Goal: Transaction & Acquisition: Purchase product/service

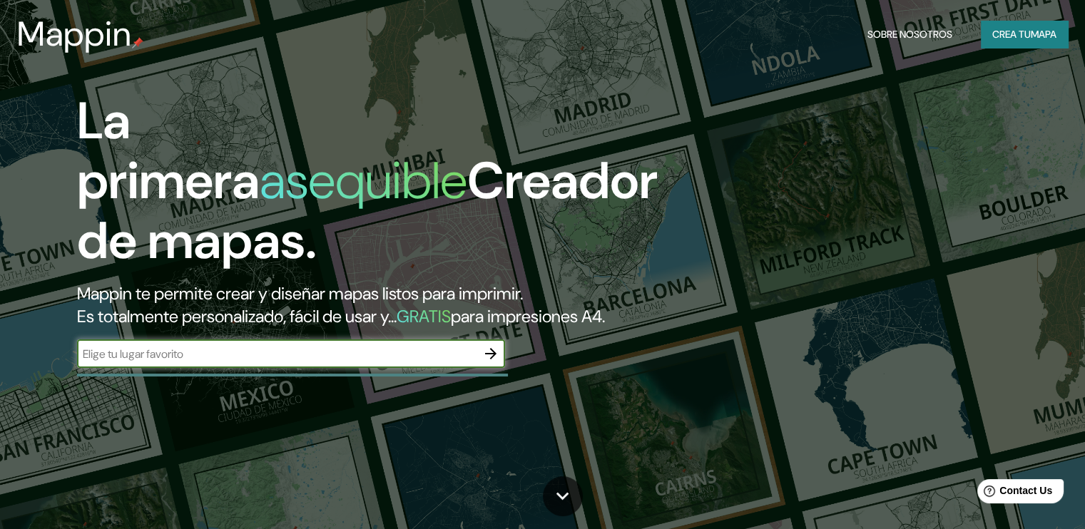
click at [465, 362] on input "text" at bounding box center [276, 354] width 399 height 16
type input "bogota"
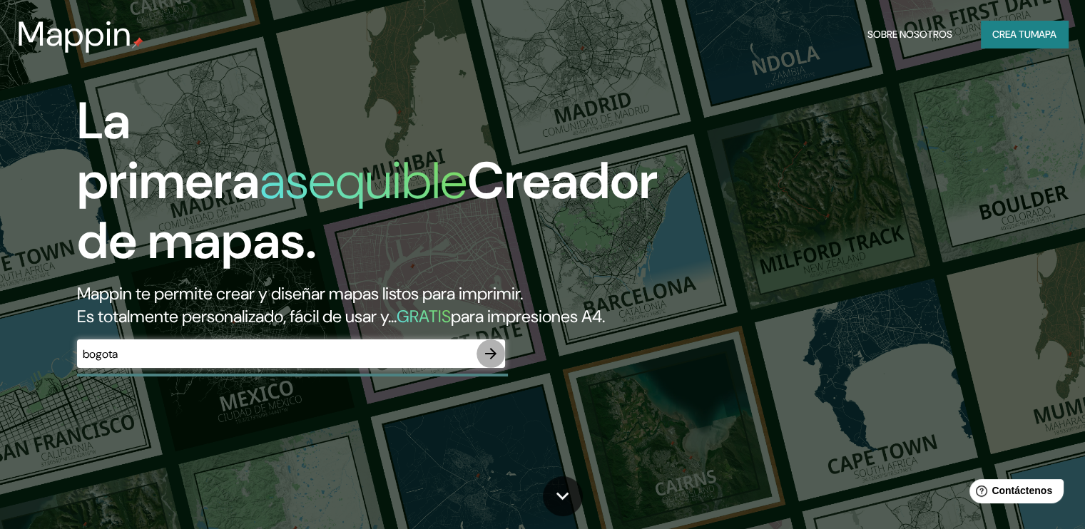
click at [490, 362] on icon "button" at bounding box center [490, 353] width 17 height 17
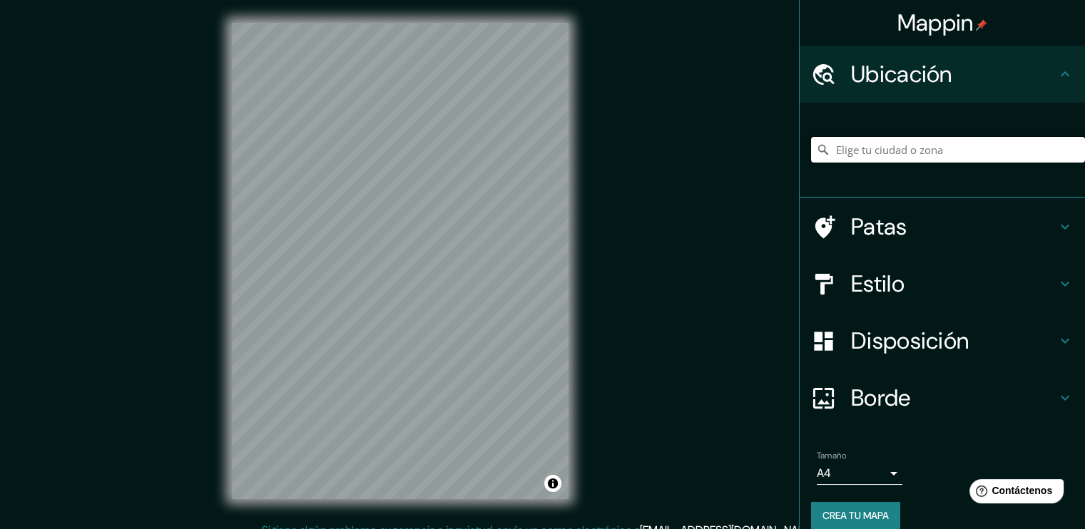
click at [873, 157] on input "Elige tu ciudad o zona" at bounding box center [948, 150] width 274 height 26
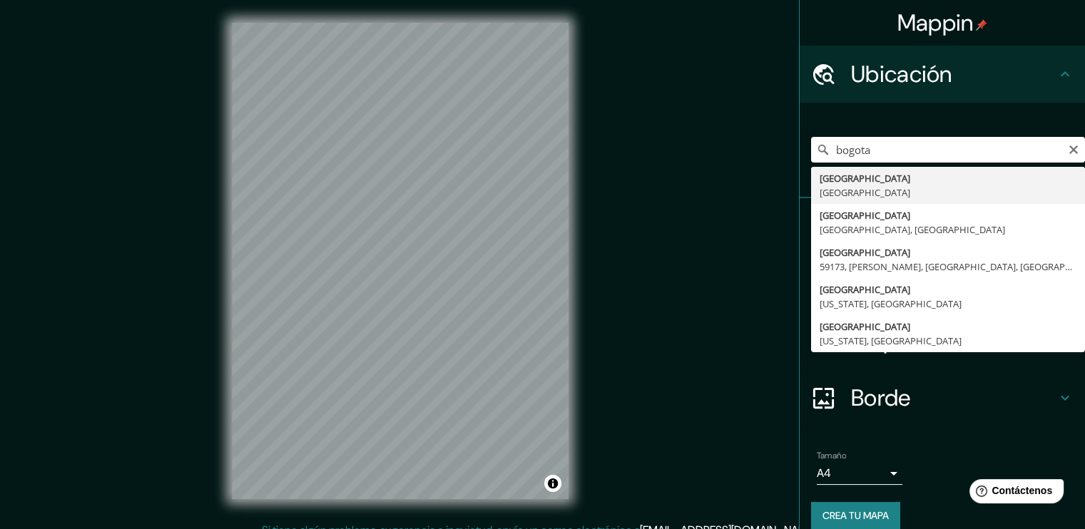
type input "[GEOGRAPHIC_DATA], [GEOGRAPHIC_DATA]"
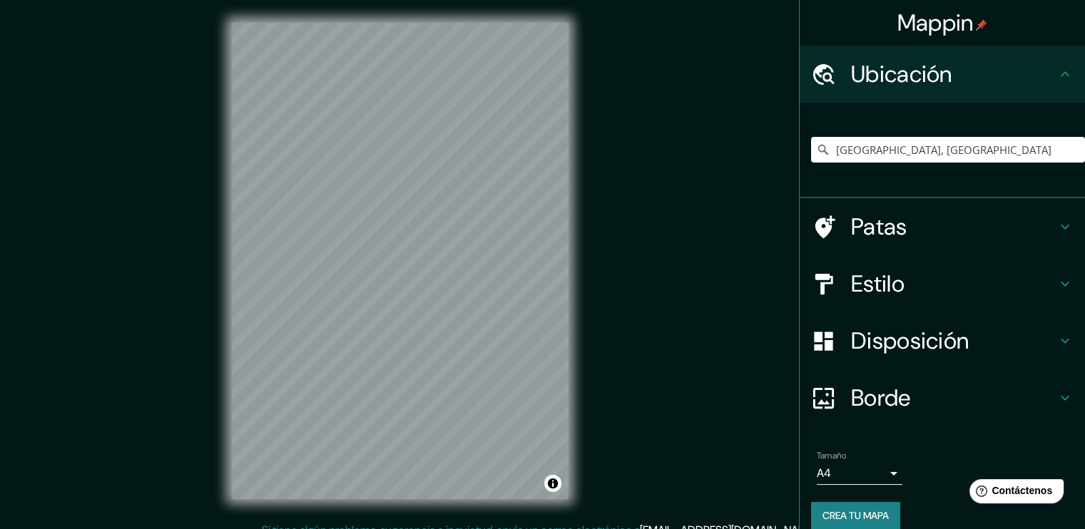
scroll to position [15, 0]
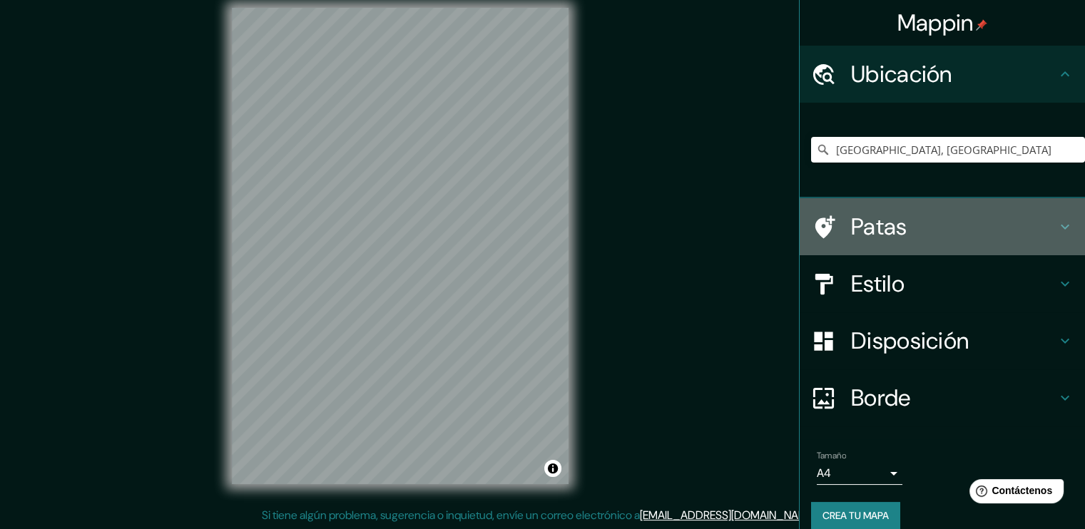
click at [924, 233] on h4 "Patas" at bounding box center [953, 227] width 205 height 29
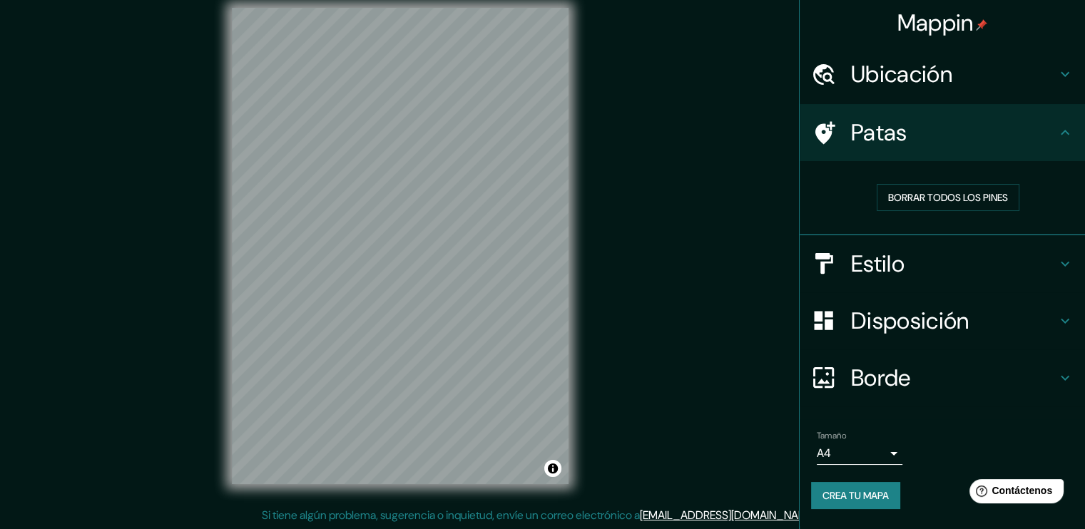
click at [961, 267] on h4 "Estilo" at bounding box center [953, 264] width 205 height 29
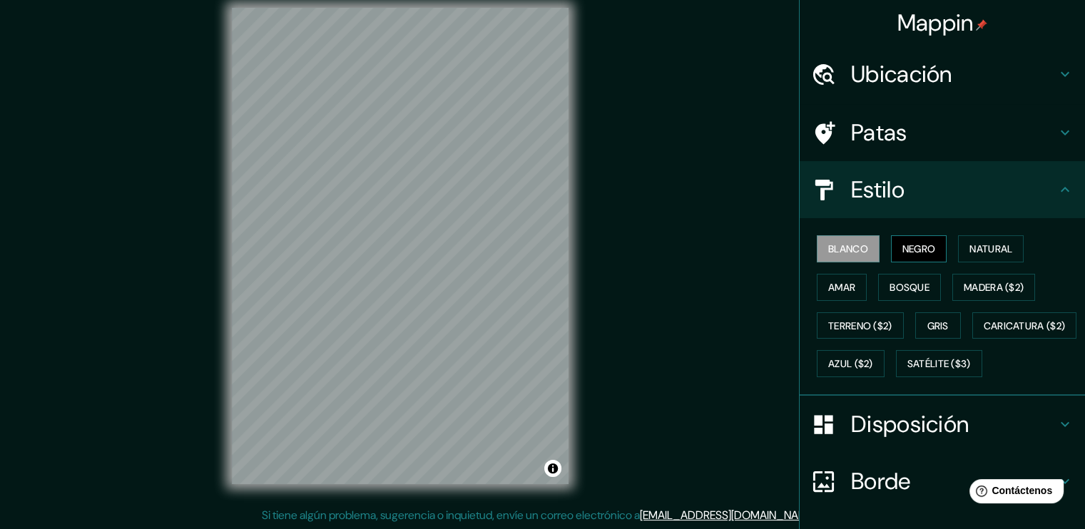
click at [902, 243] on font "Negro" at bounding box center [919, 248] width 34 height 13
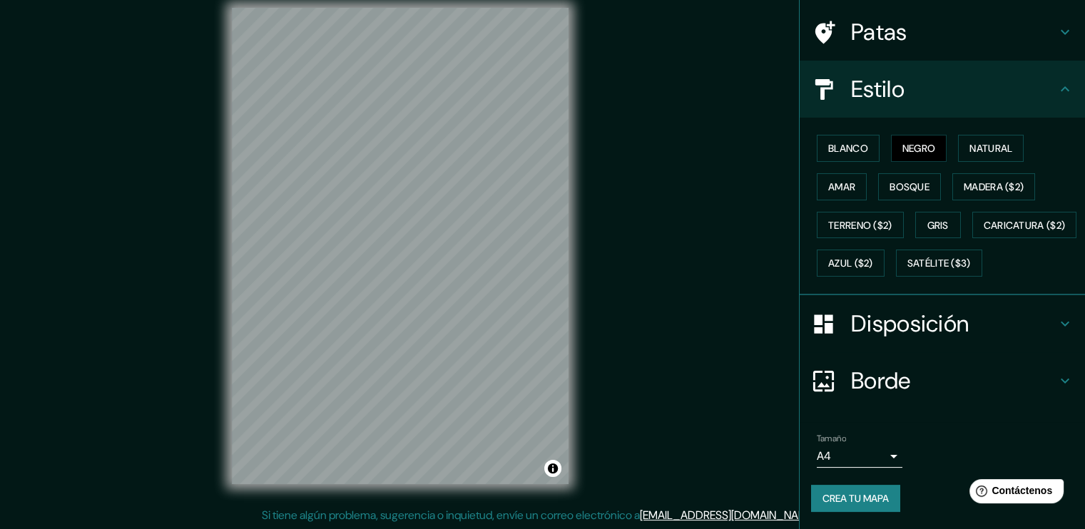
scroll to position [135, 0]
click at [927, 327] on font "Disposición" at bounding box center [910, 324] width 118 height 30
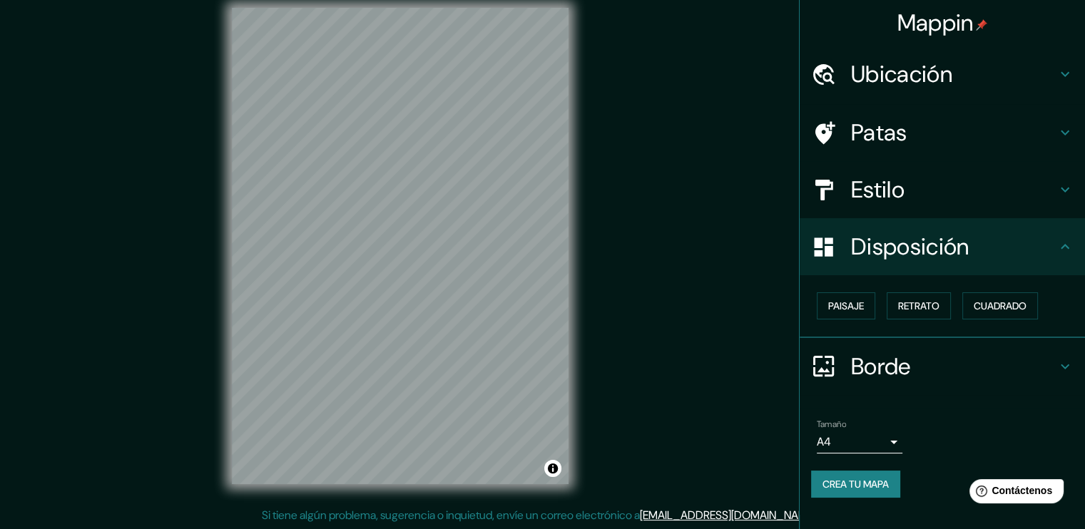
scroll to position [0, 0]
click at [910, 363] on font "Borde" at bounding box center [881, 367] width 60 height 30
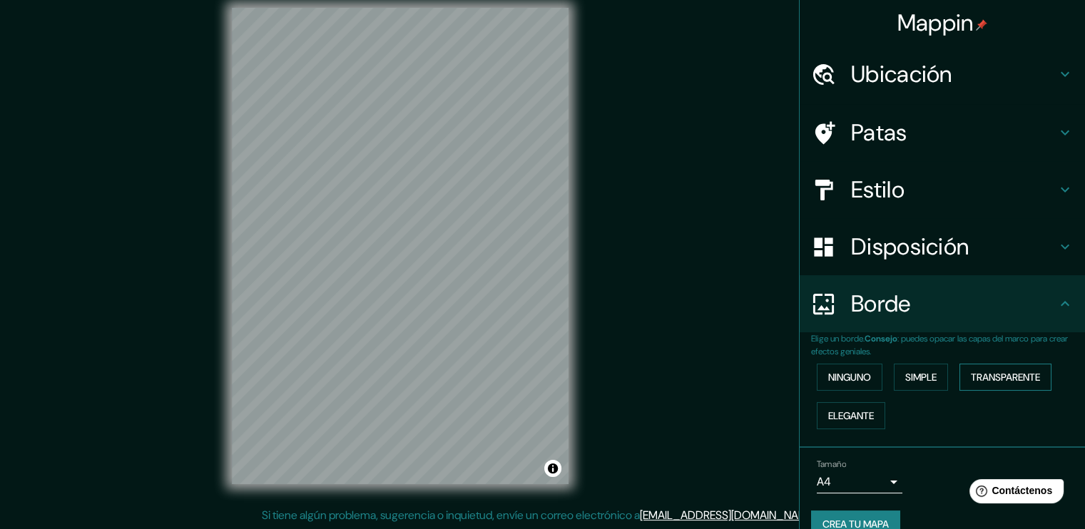
click at [994, 382] on font "Transparente" at bounding box center [1005, 377] width 69 height 13
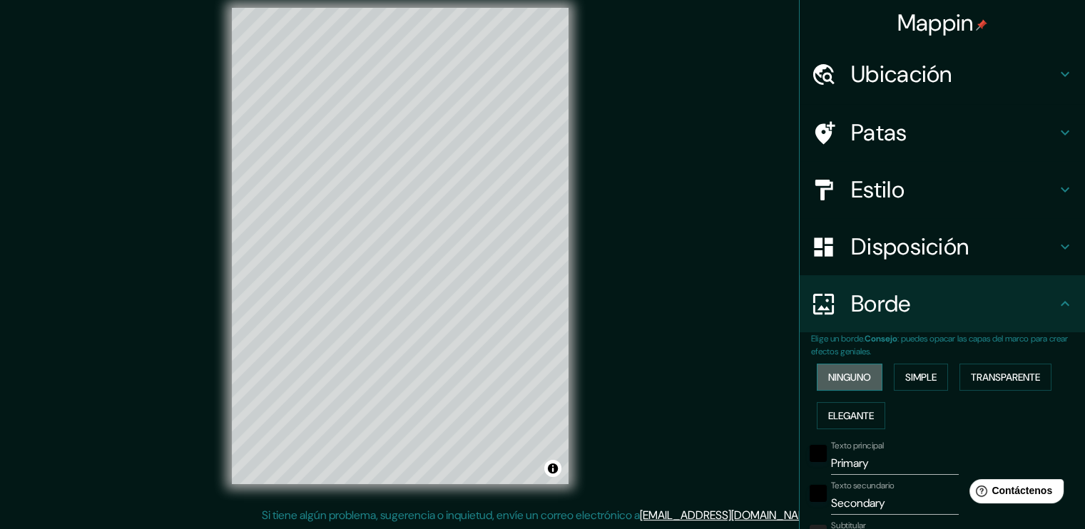
click at [828, 373] on font "Ninguno" at bounding box center [849, 377] width 43 height 13
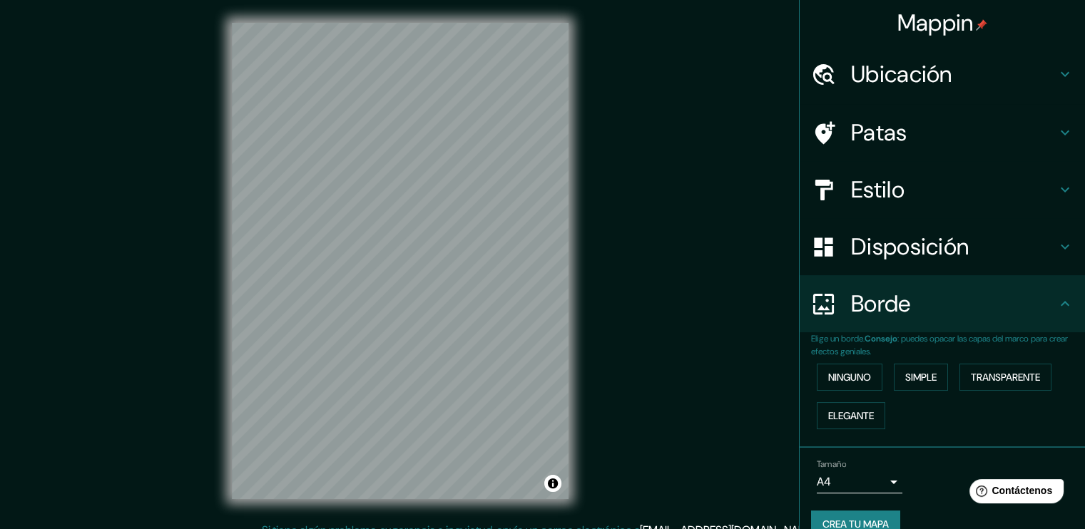
click at [892, 201] on font "Estilo" at bounding box center [877, 190] width 53 height 30
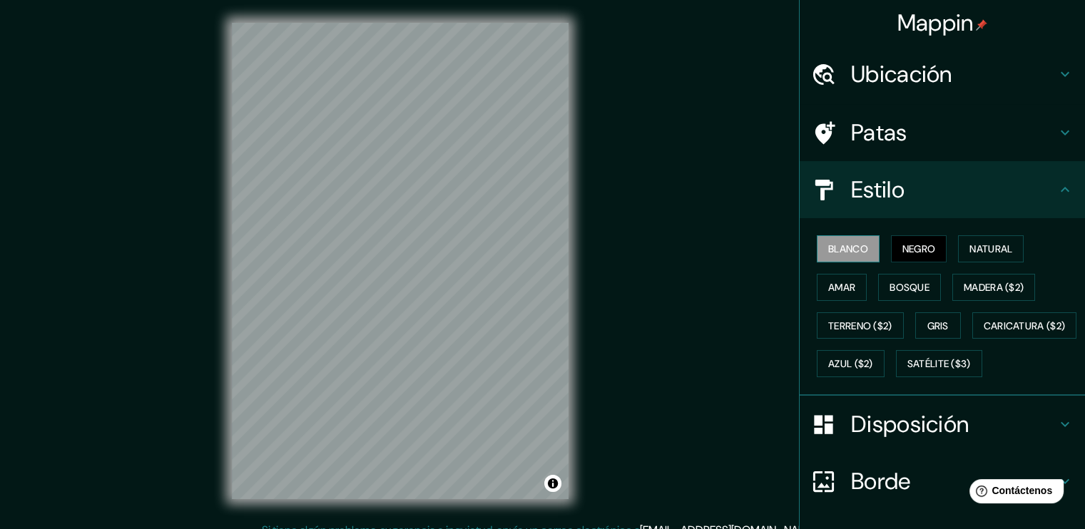
click at [842, 250] on font "Blanco" at bounding box center [848, 248] width 40 height 13
click at [902, 256] on font "Negro" at bounding box center [919, 249] width 34 height 19
click at [906, 149] on div "Patas" at bounding box center [941, 132] width 285 height 57
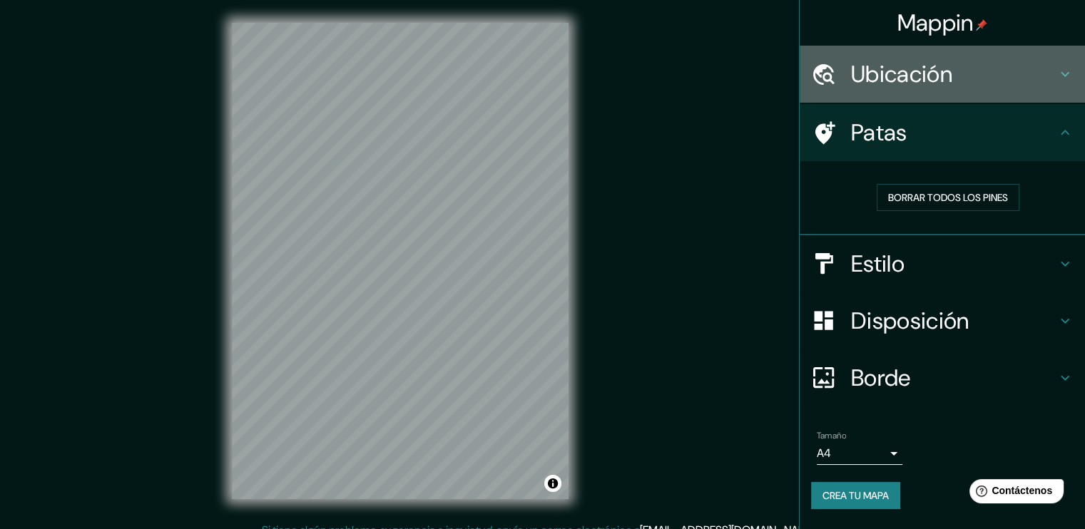
click at [921, 93] on div "Ubicación" at bounding box center [941, 74] width 285 height 57
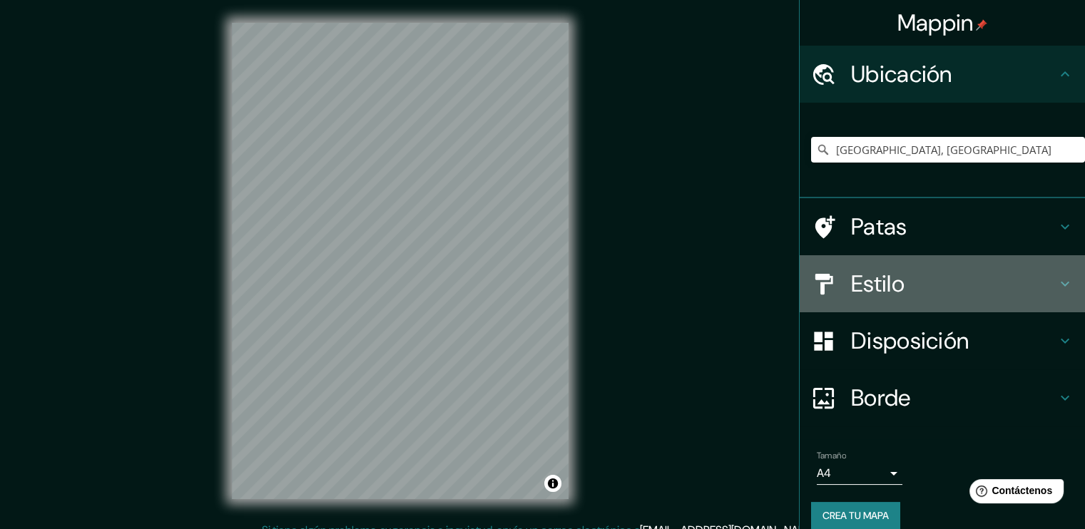
click at [919, 290] on h4 "Estilo" at bounding box center [953, 284] width 205 height 29
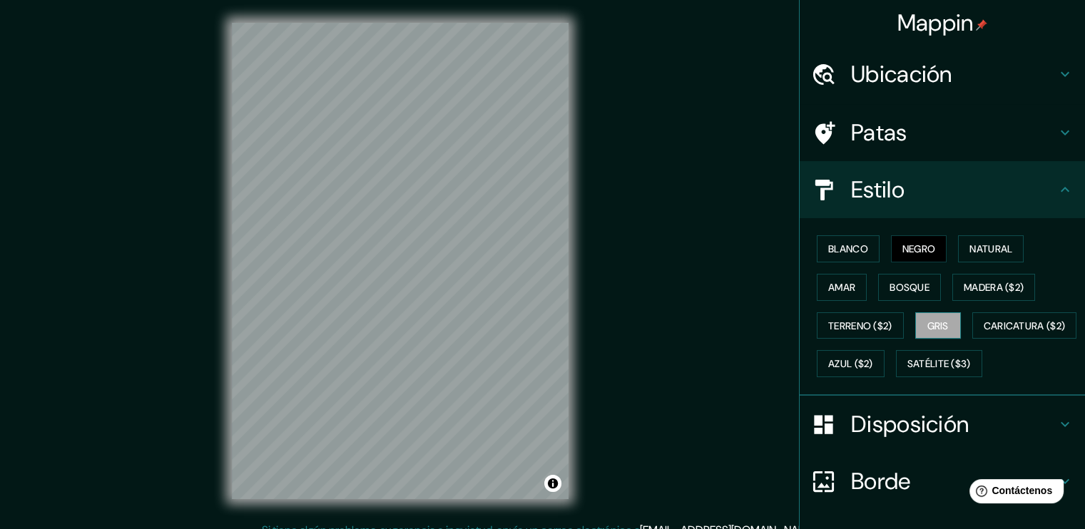
click at [939, 319] on font "Gris" at bounding box center [937, 325] width 21 height 13
click at [919, 250] on font "Negro" at bounding box center [919, 248] width 34 height 13
